Goal: Transaction & Acquisition: Purchase product/service

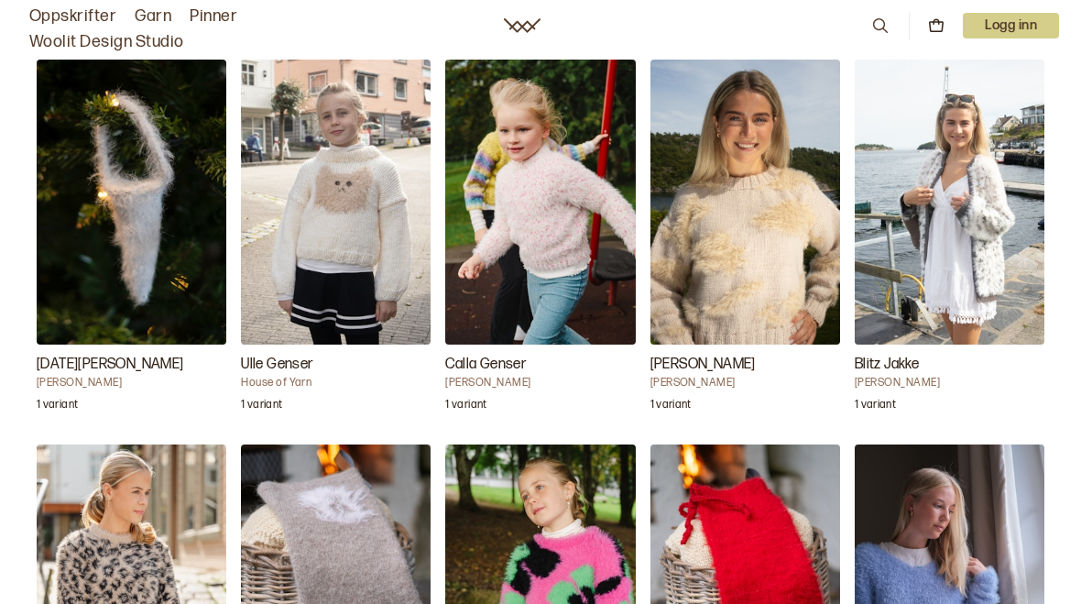
scroll to position [1774, 0]
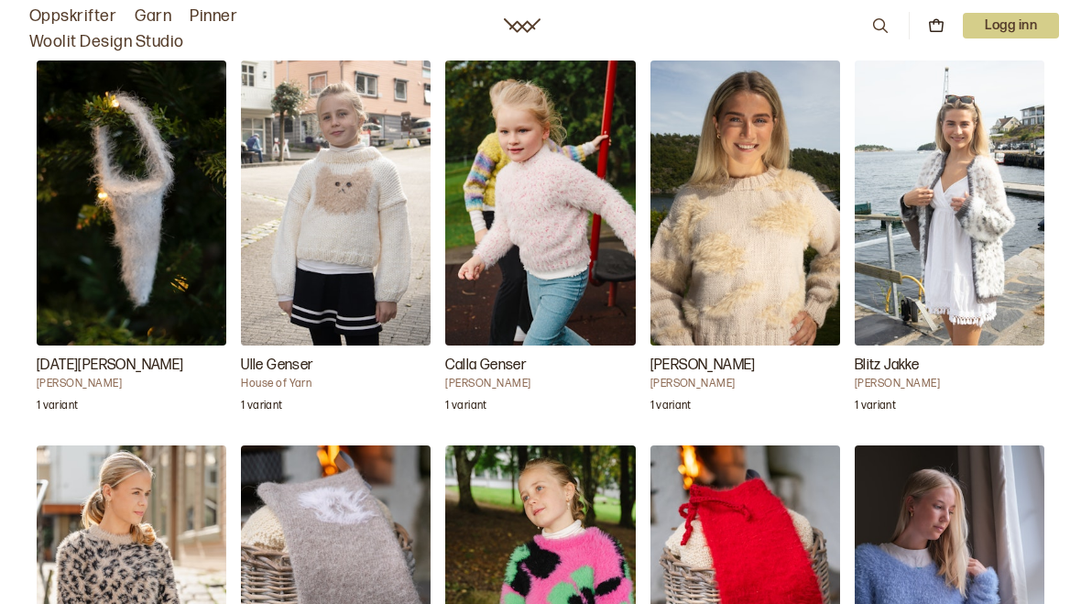
click at [956, 270] on img "Blitz Jakke" at bounding box center [950, 202] width 190 height 285
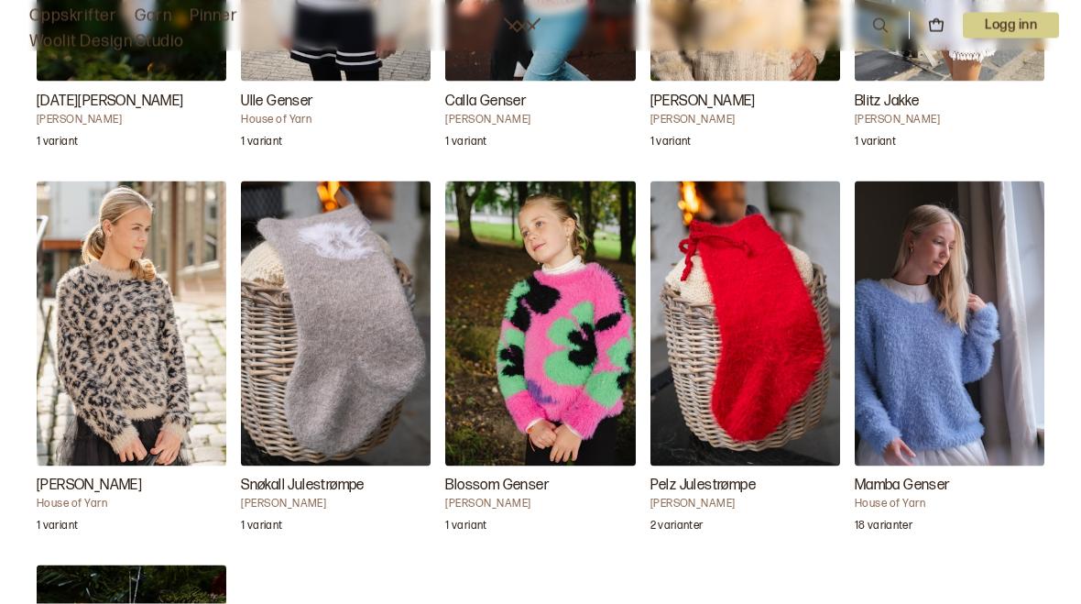
scroll to position [2022, 0]
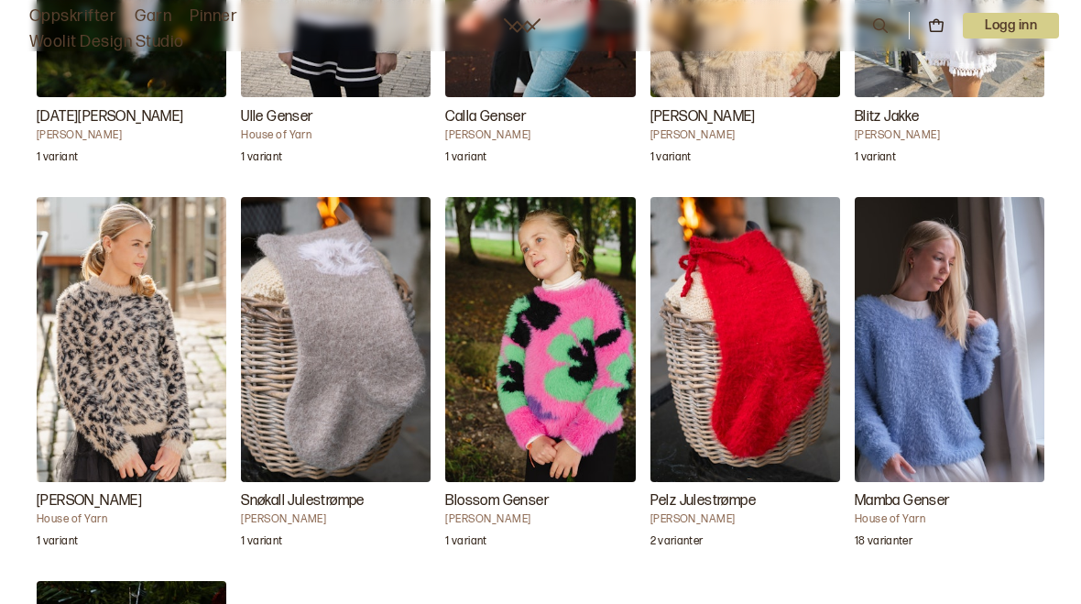
click at [103, 386] on img "Leaora Genser" at bounding box center [132, 339] width 190 height 285
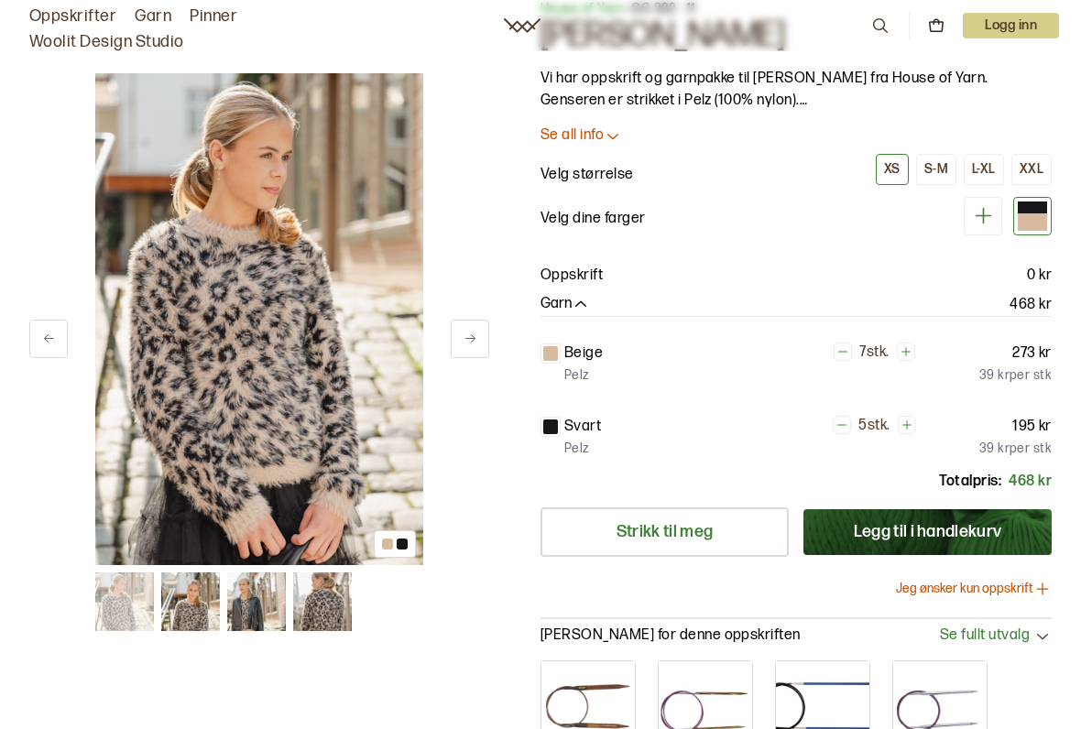
scroll to position [72, 0]
click at [1032, 588] on button "Jeg ønsker kun oppskrift" at bounding box center [974, 590] width 156 height 18
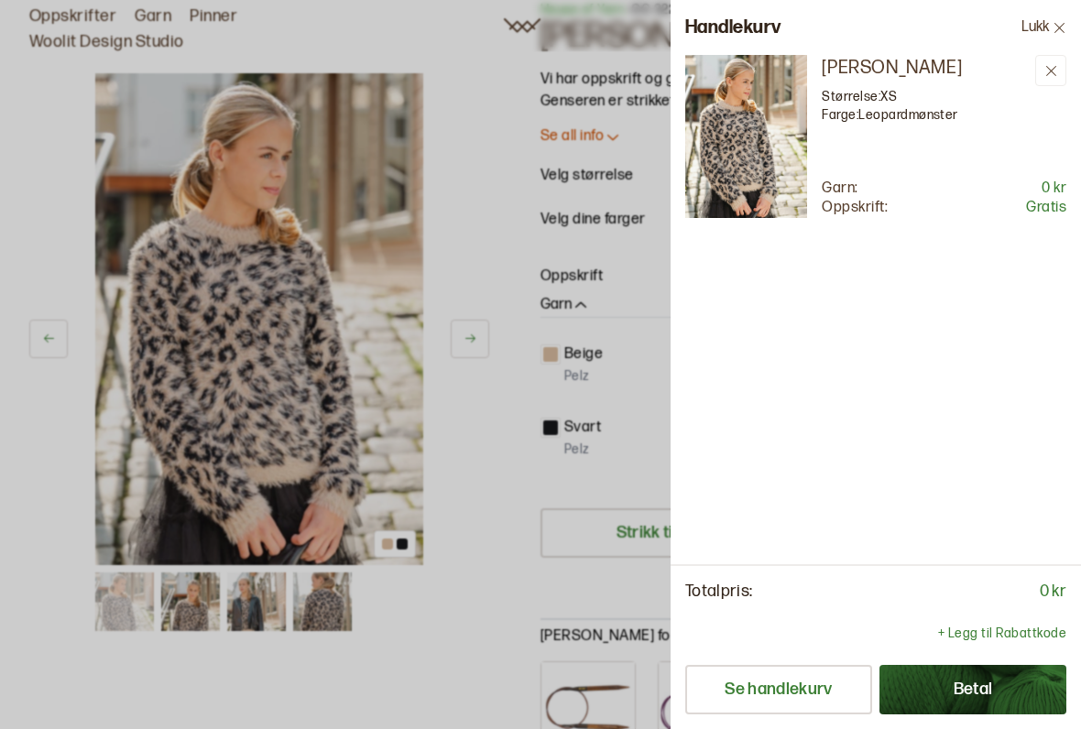
click at [974, 603] on button "Betal" at bounding box center [973, 689] width 187 height 49
